Goal: Check status: Check status

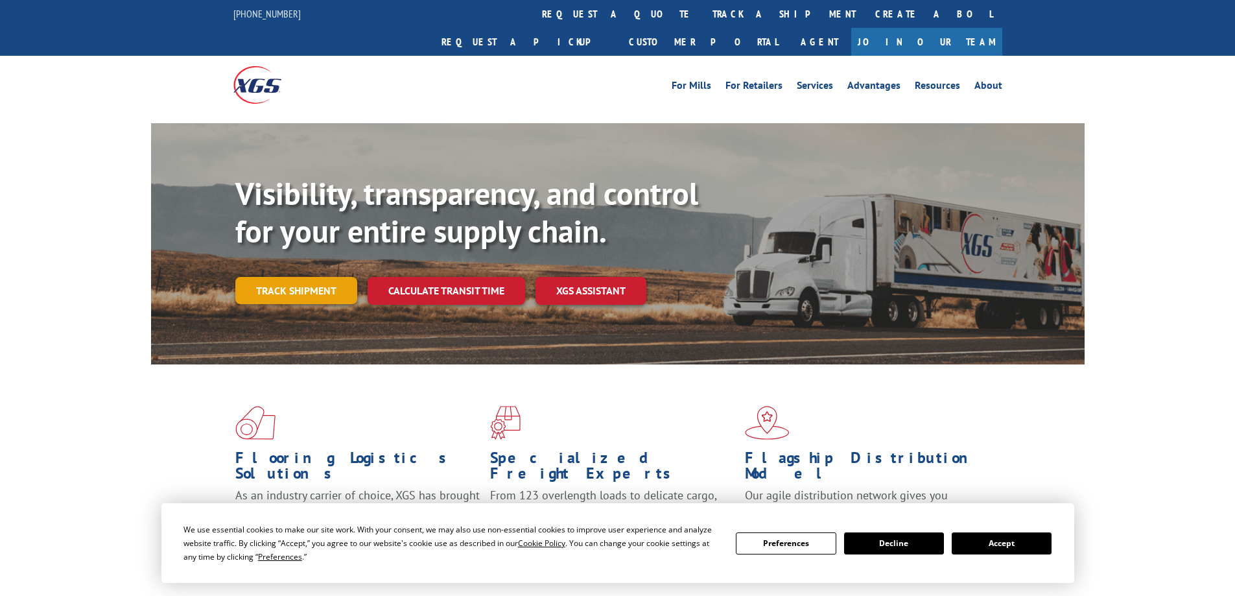
click at [291, 277] on link "Track shipment" at bounding box center [296, 290] width 122 height 27
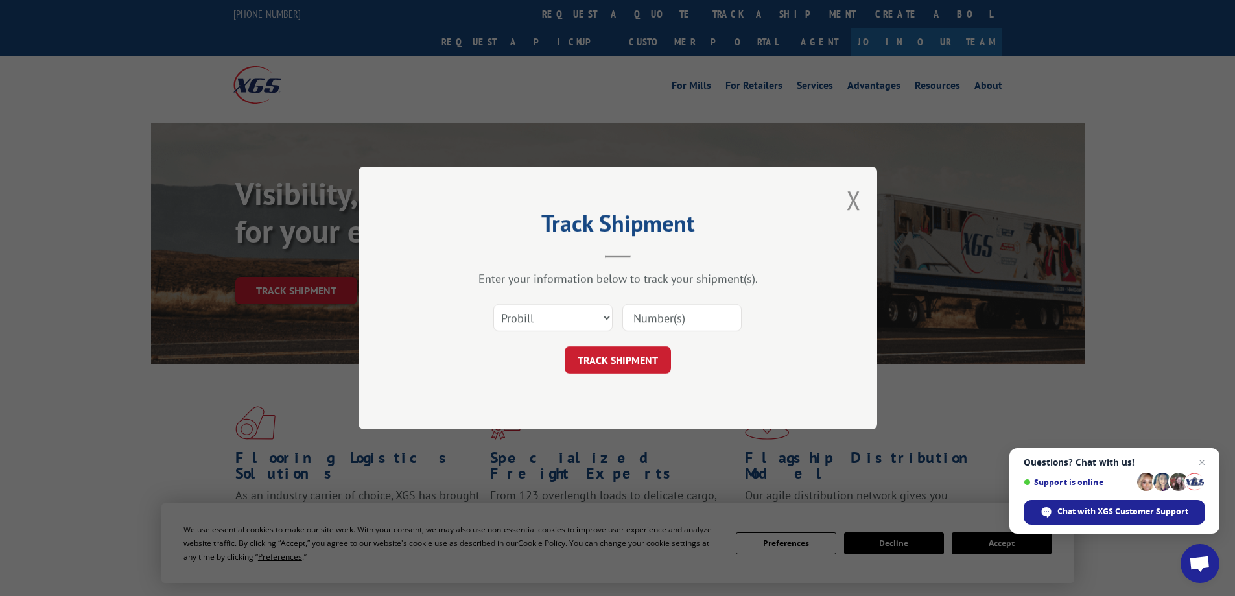
click at [649, 318] on input at bounding box center [681, 317] width 119 height 27
type input "17394413"
click at [620, 359] on button "TRACK SHIPMENT" at bounding box center [618, 359] width 106 height 27
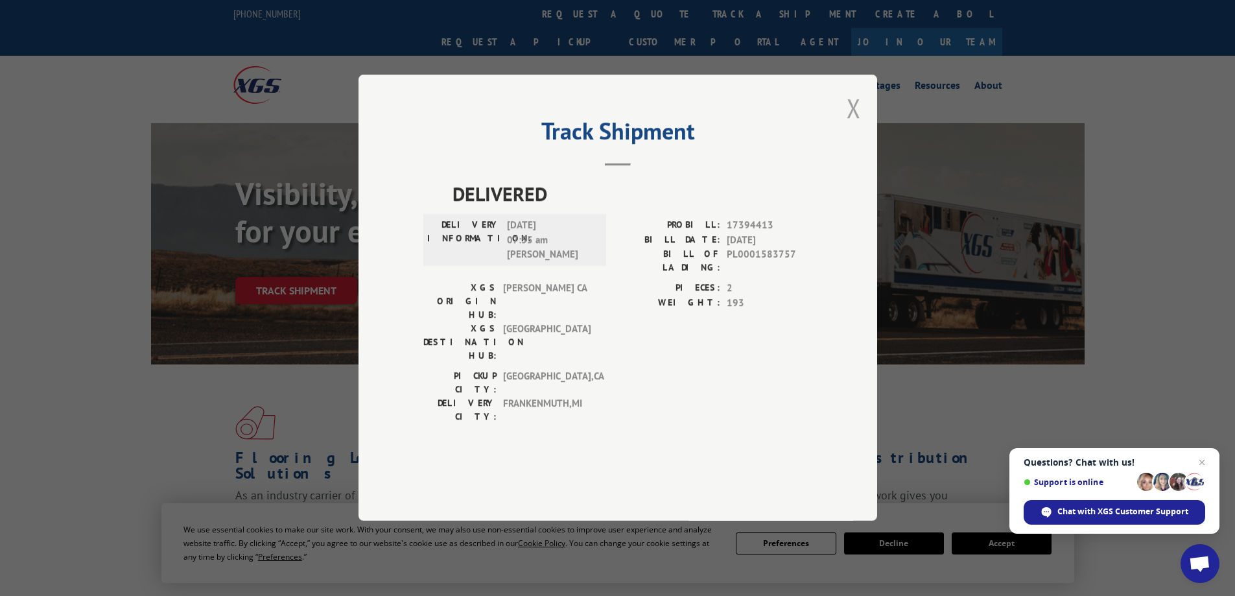
click at [858, 125] on button "Close modal" at bounding box center [854, 108] width 14 height 34
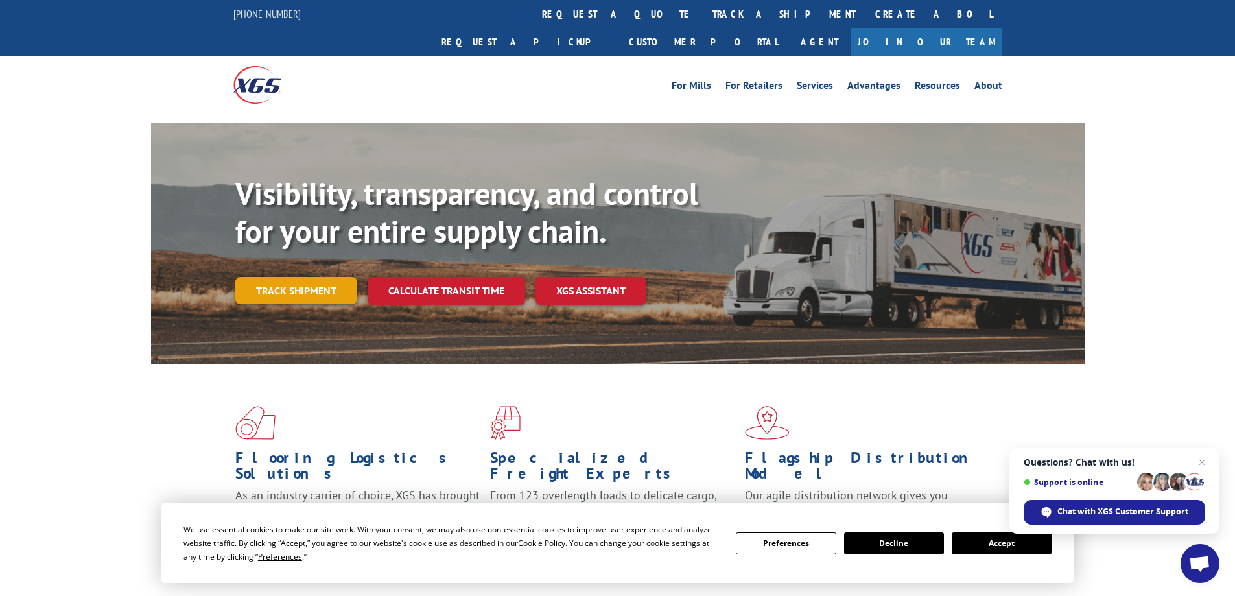
click at [270, 277] on link "Track shipment" at bounding box center [296, 290] width 122 height 27
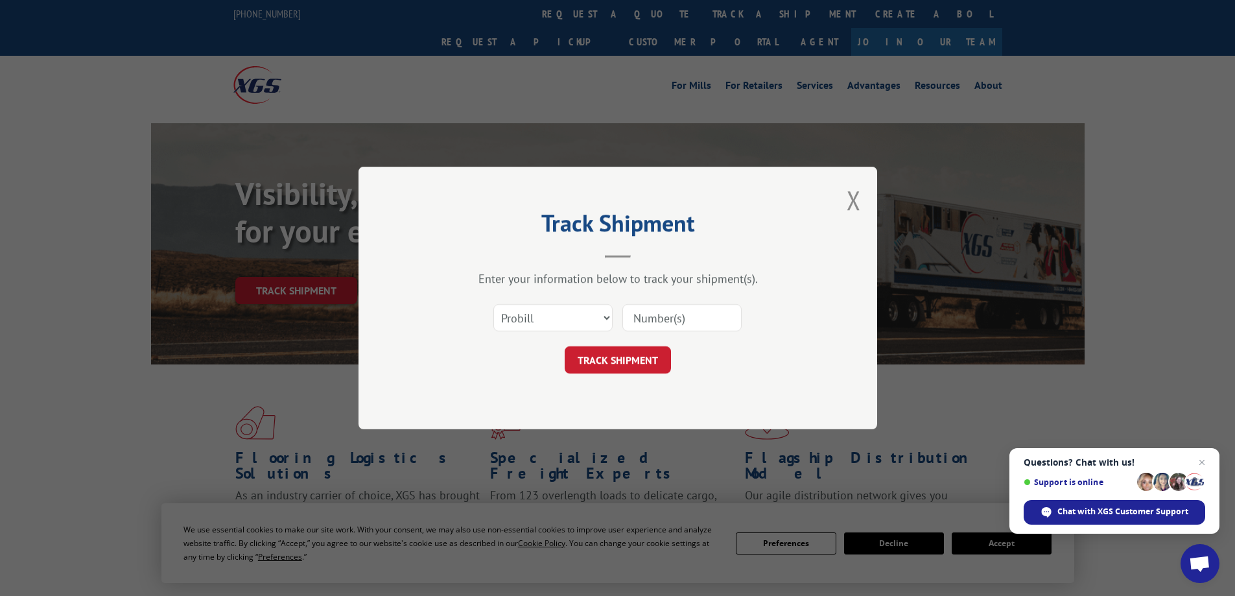
click at [646, 317] on input at bounding box center [681, 317] width 119 height 27
type input "17439618"
click at [620, 362] on button "TRACK SHIPMENT" at bounding box center [618, 359] width 106 height 27
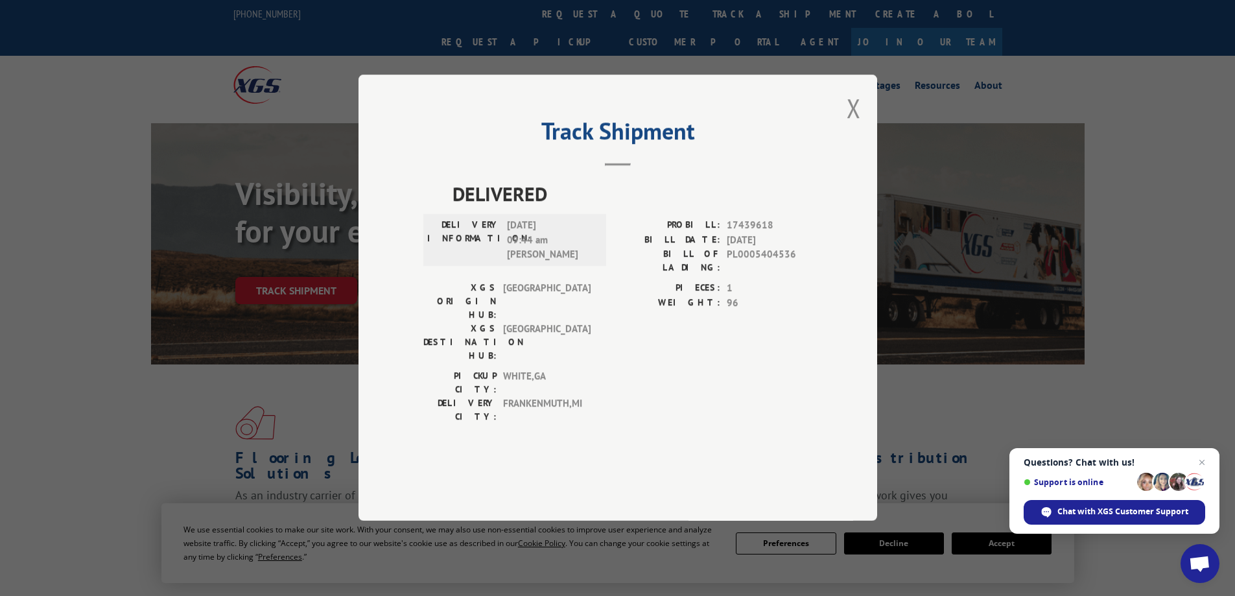
drag, startPoint x: 853, startPoint y: 143, endPoint x: 782, endPoint y: 140, distance: 70.7
click at [853, 125] on button "Close modal" at bounding box center [854, 108] width 14 height 34
